Goal: Information Seeking & Learning: Compare options

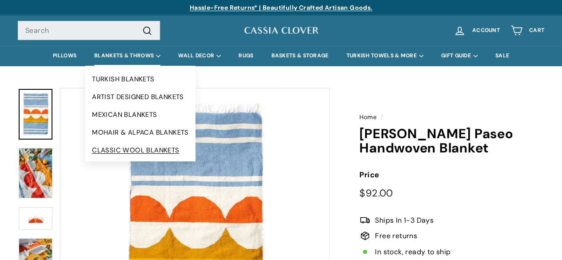
click at [130, 152] on link "CLASSIC WOOL BLANKETS" at bounding box center [140, 150] width 110 height 18
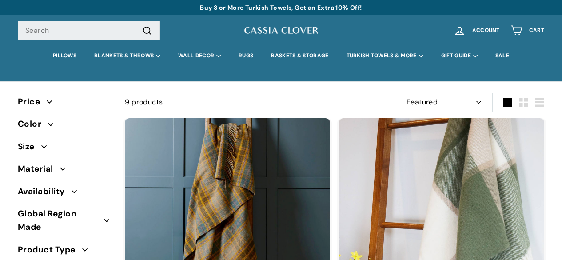
select select "manual"
drag, startPoint x: 0, startPoint y: 0, endPoint x: 252, endPoint y: 101, distance: 272.1
click at [252, 101] on div "9 products" at bounding box center [230, 102] width 210 height 12
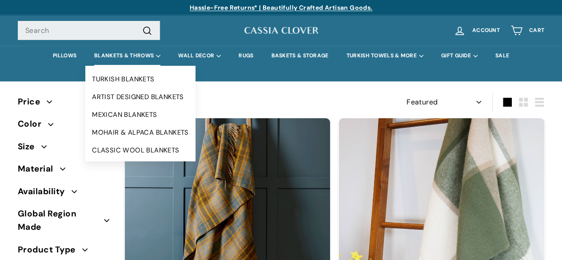
click at [124, 60] on summary "BLANKETS & THROWS" at bounding box center [127, 56] width 84 height 20
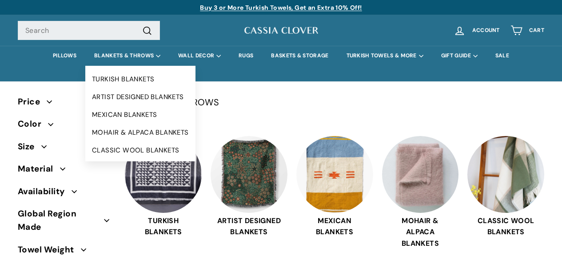
select select "manual"
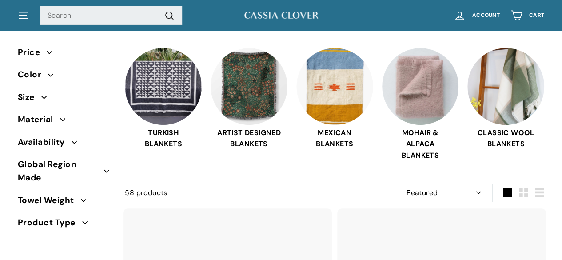
scroll to position [89, 0]
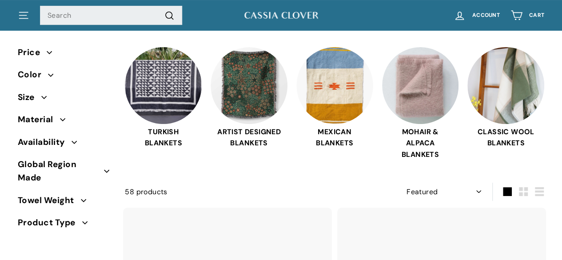
click at [53, 115] on span "Material" at bounding box center [39, 119] width 42 height 13
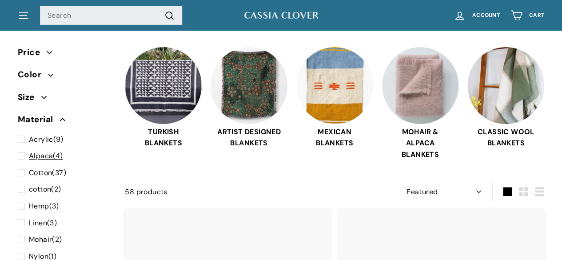
click at [21, 155] on span at bounding box center [23, 156] width 11 height 12
click at [21, 150] on input "Alpaca (4)" at bounding box center [21, 150] width 6 height 0
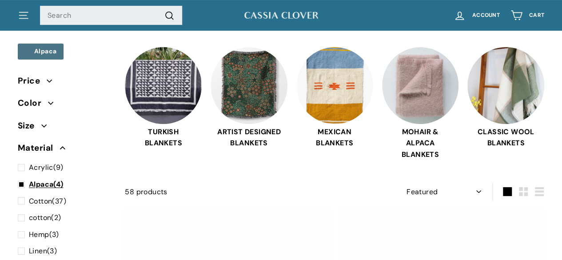
scroll to position [58, 0]
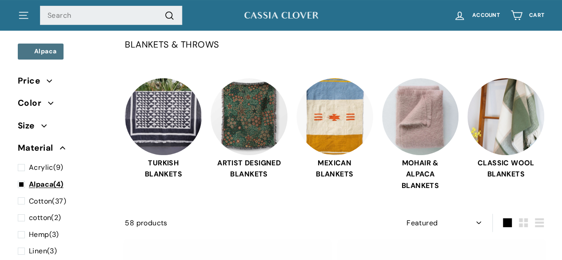
select select "manual"
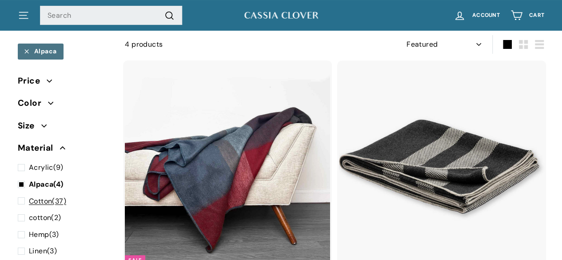
click at [21, 201] on span at bounding box center [23, 202] width 11 height 12
click at [21, 196] on input "Cotton (37)" at bounding box center [21, 196] width 6 height 0
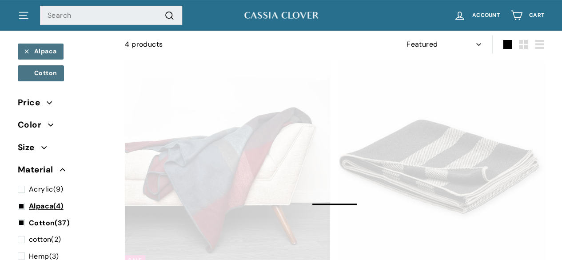
select select "manual"
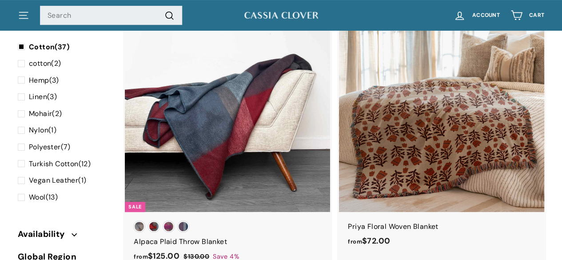
scroll to position [176, 0]
click at [24, 200] on span at bounding box center [23, 198] width 11 height 12
click at [24, 192] on input "Wool (13)" at bounding box center [21, 192] width 6 height 0
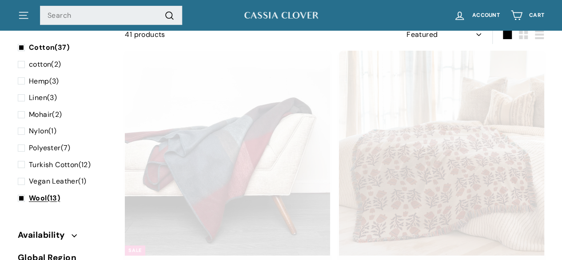
scroll to position [58, 0]
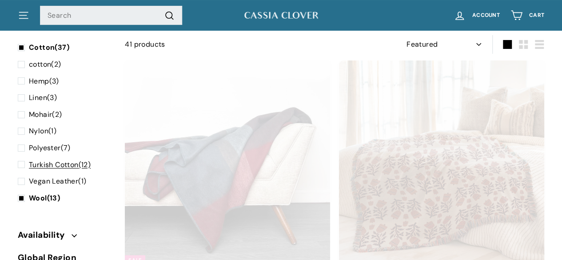
select select "manual"
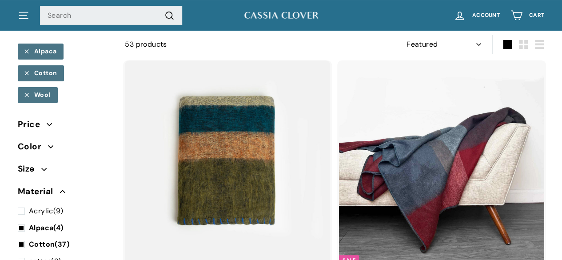
click at [21, 164] on span "Size" at bounding box center [30, 168] width 24 height 13
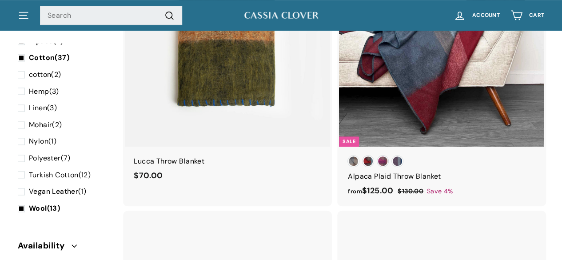
scroll to position [656, 0]
click at [22, 175] on span at bounding box center [23, 175] width 11 height 12
click at [22, 169] on input "Turkish Cotton (12)" at bounding box center [21, 169] width 6 height 0
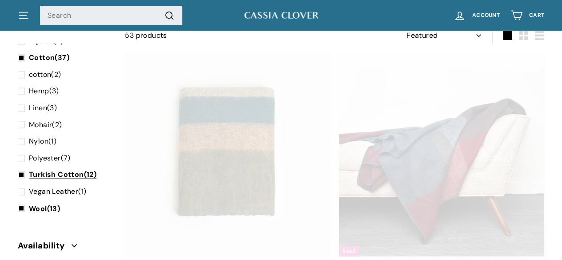
scroll to position [58, 0]
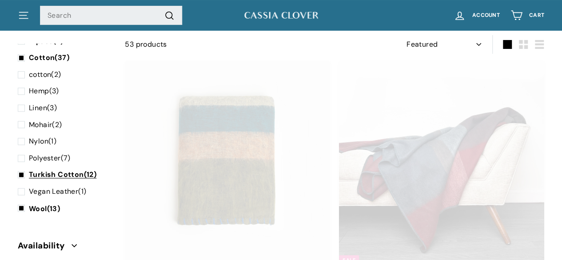
select select "manual"
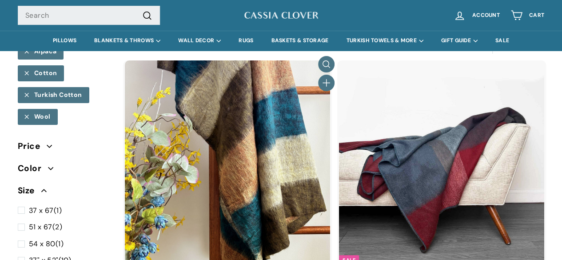
scroll to position [0, 0]
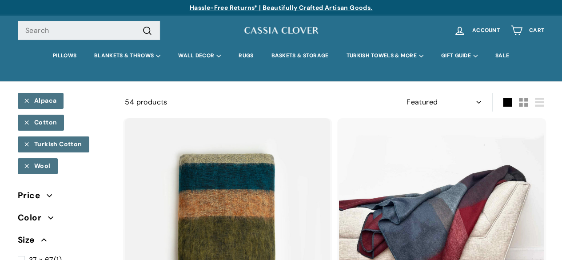
click at [516, 105] on button "Small" at bounding box center [524, 102] width 16 height 18
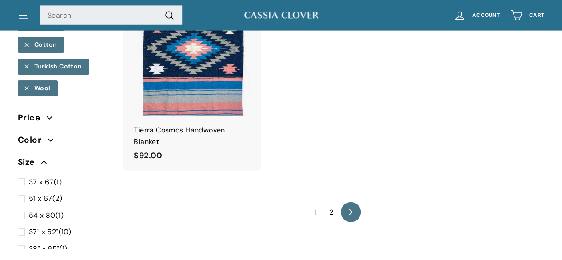
scroll to position [2693, 0]
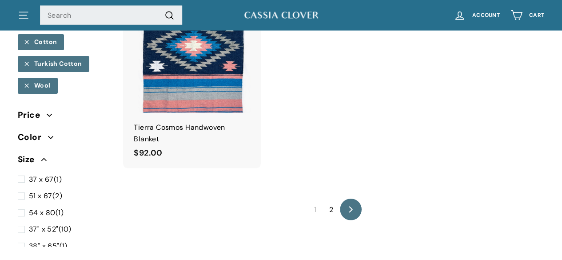
click at [348, 207] on icon "icon-chevron" at bounding box center [351, 210] width 6 height 6
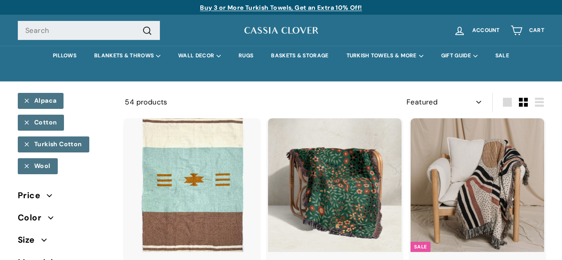
select select "manual"
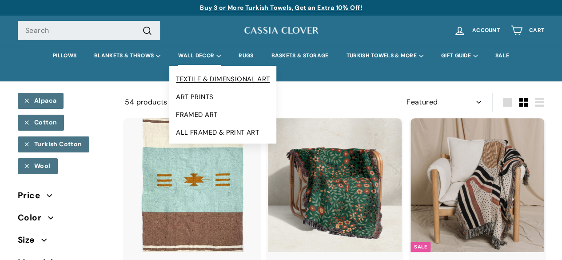
click at [196, 77] on link "TEXTILE & DIMENSIONAL ART" at bounding box center [222, 79] width 107 height 18
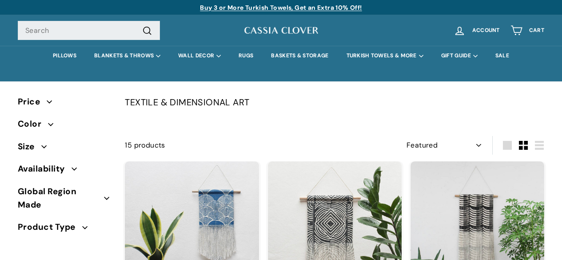
select select "manual"
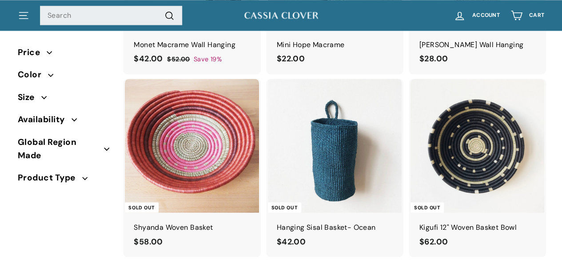
scroll to position [683, 0]
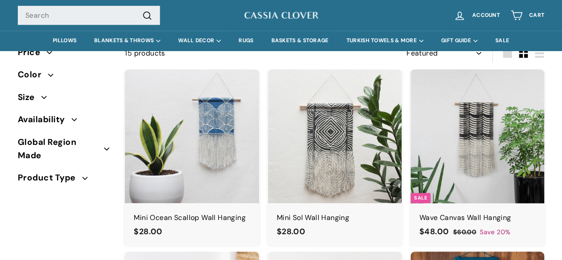
scroll to position [0, 0]
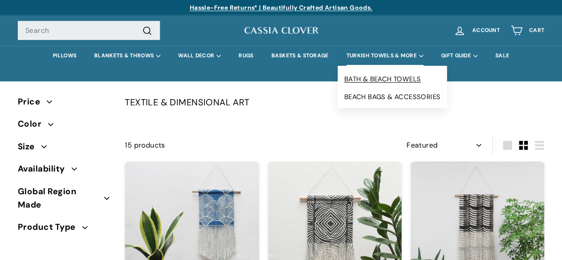
click at [379, 77] on link "BATH & BEACH TOWELS" at bounding box center [393, 79] width 110 height 18
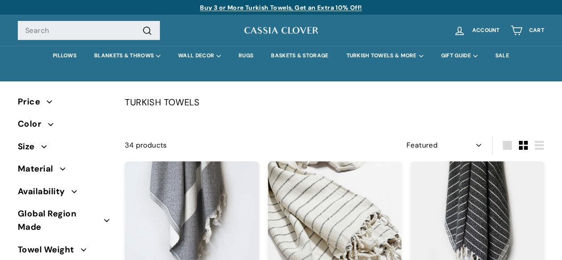
select select "manual"
